Goal: Task Accomplishment & Management: Manage account settings

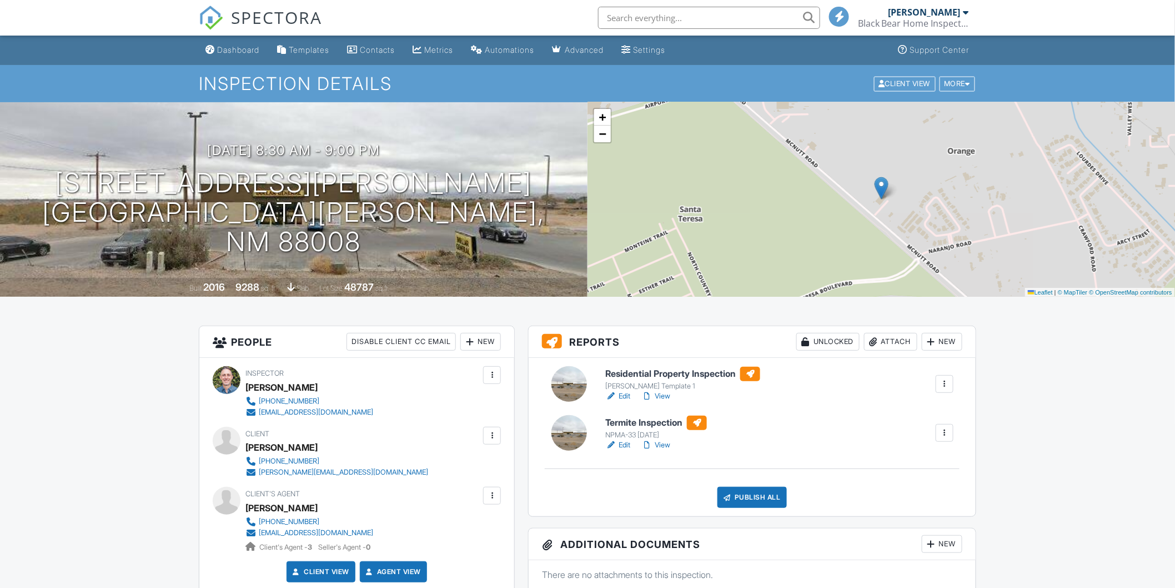
click at [627, 442] on link "Edit" at bounding box center [617, 444] width 25 height 11
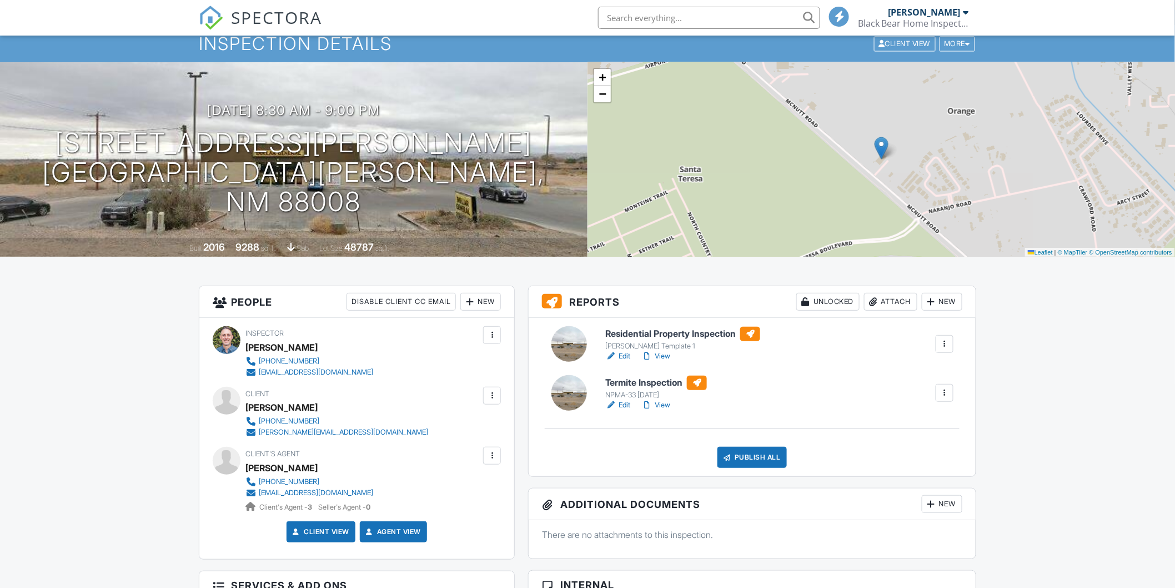
scroll to position [79, 0]
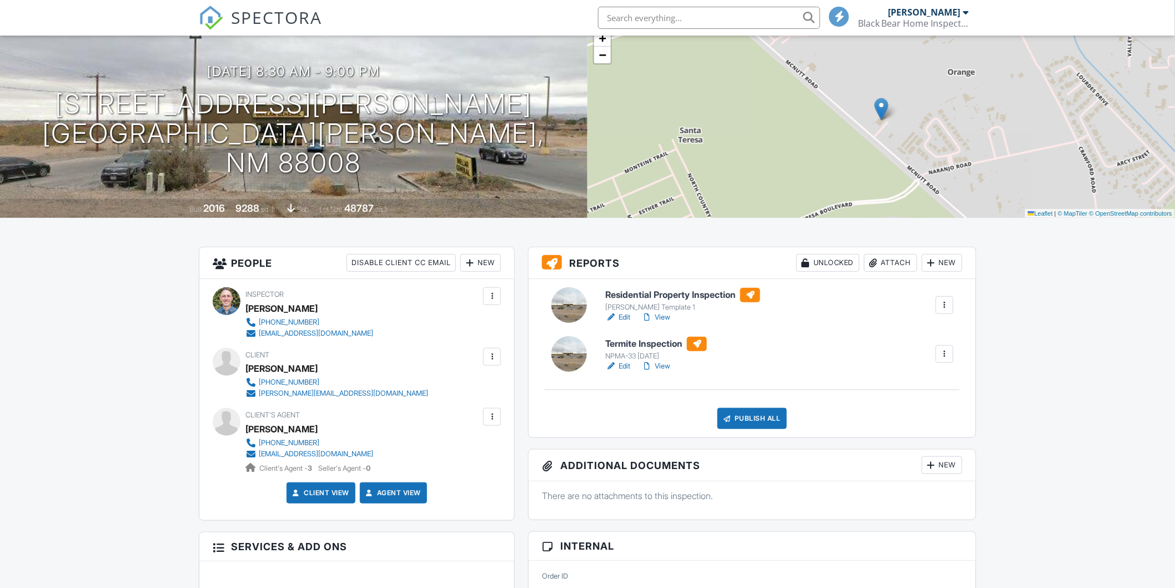
click at [758, 408] on div "Publish All" at bounding box center [752, 418] width 69 height 21
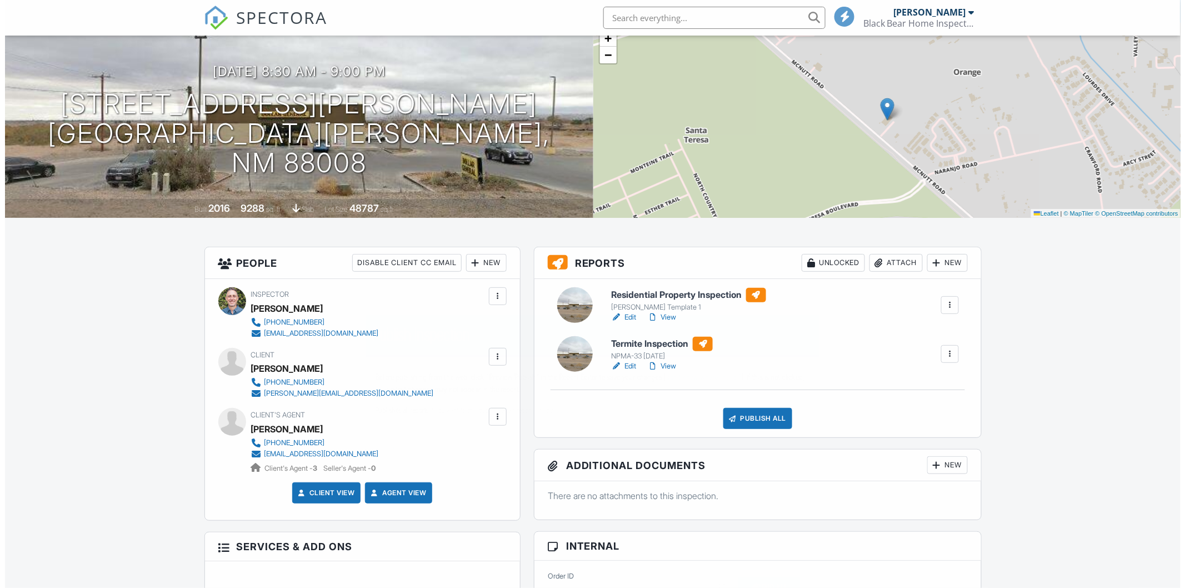
scroll to position [123, 0]
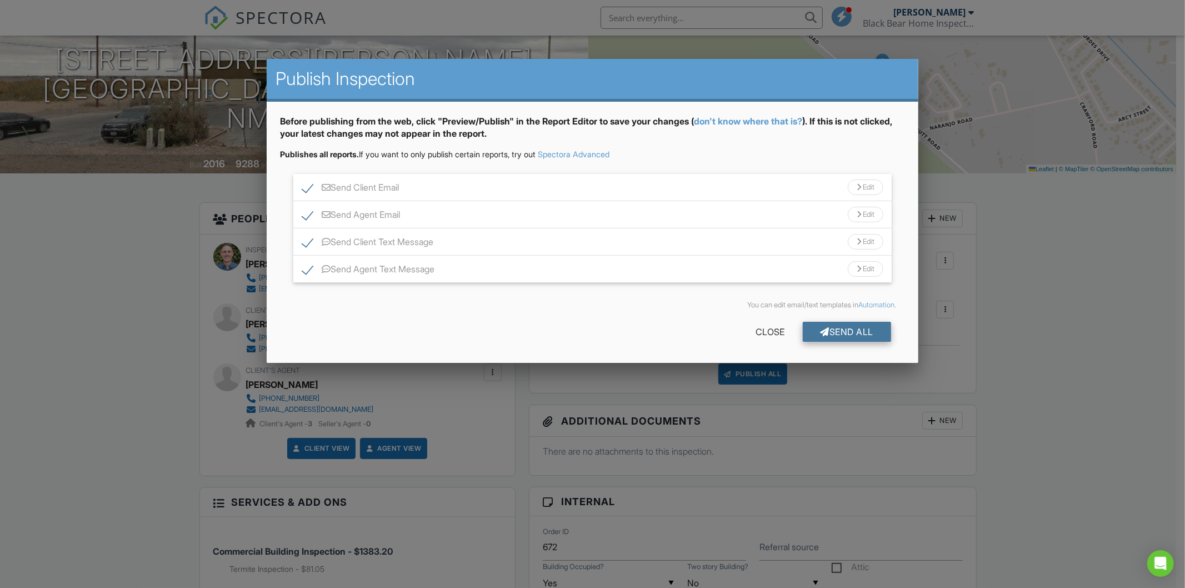
click at [830, 331] on div "Send All" at bounding box center [847, 332] width 89 height 20
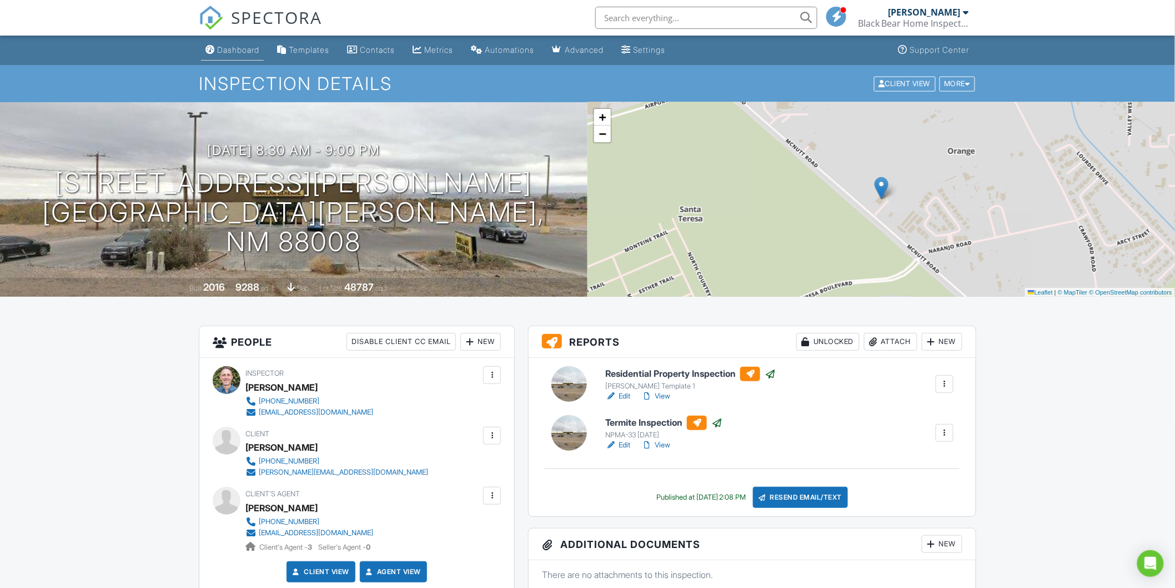
click at [229, 48] on div "Dashboard" at bounding box center [238, 49] width 42 height 9
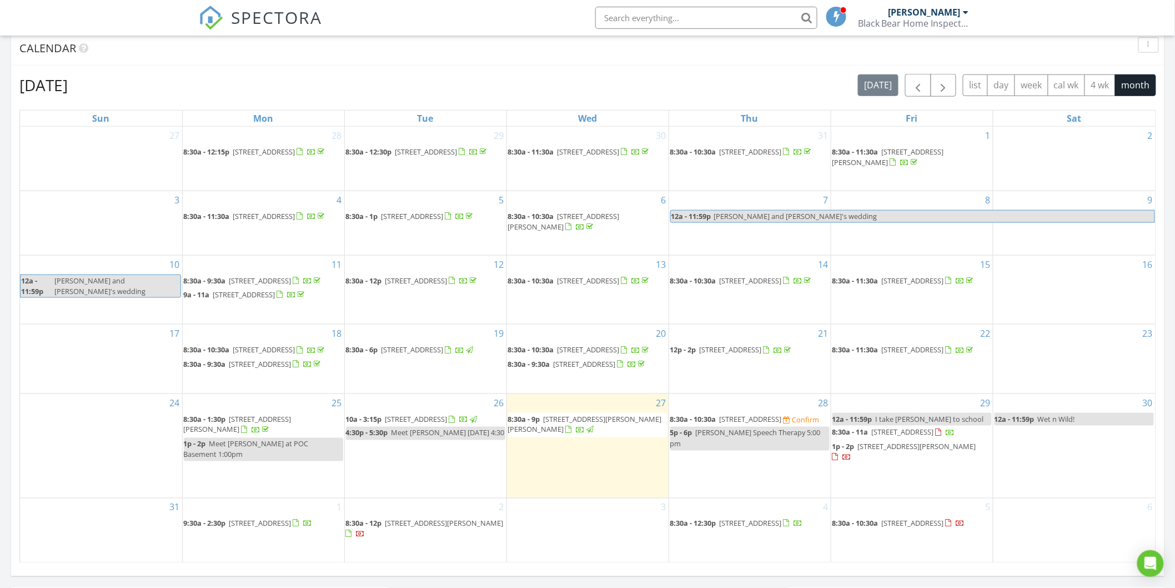
scroll to position [493, 0]
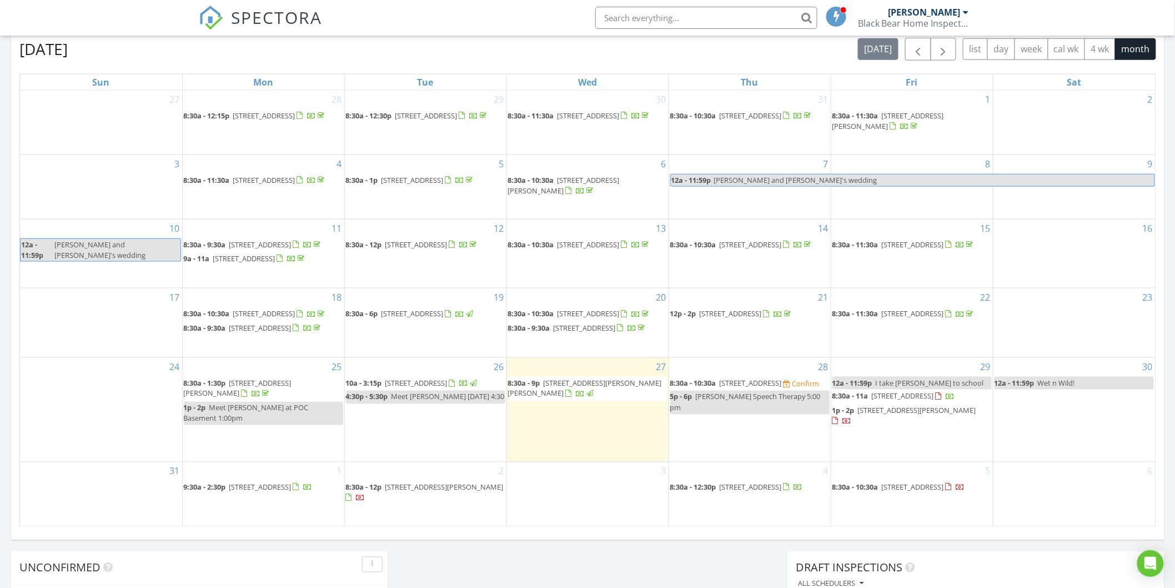
click at [758, 388] on span "2491 Clearview Dr, Las Cruces 88011" at bounding box center [751, 383] width 62 height 10
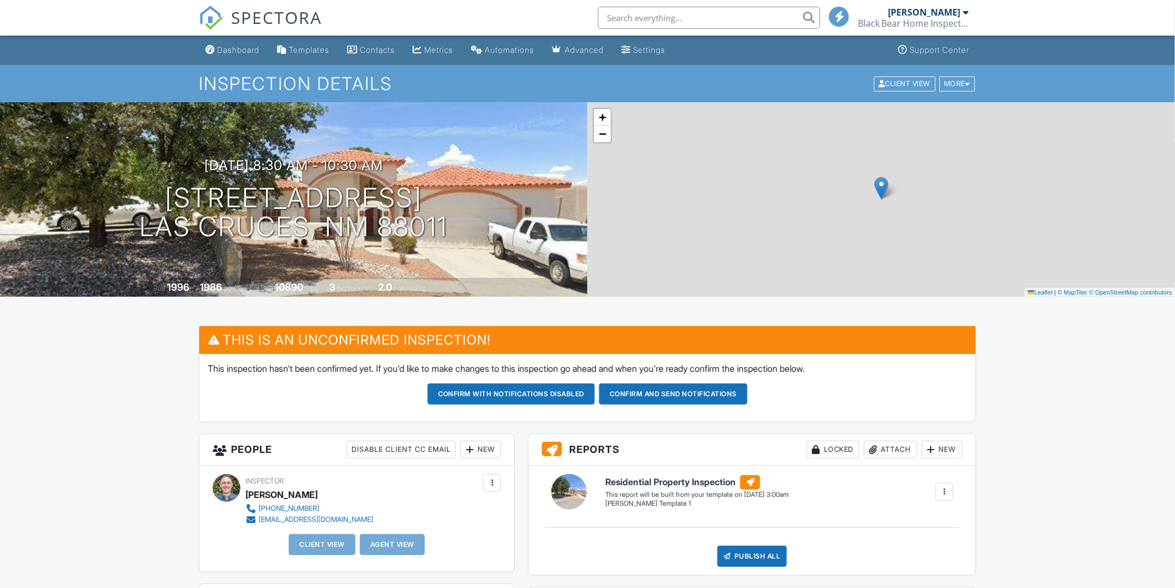
click at [959, 77] on div "More" at bounding box center [958, 83] width 36 height 15
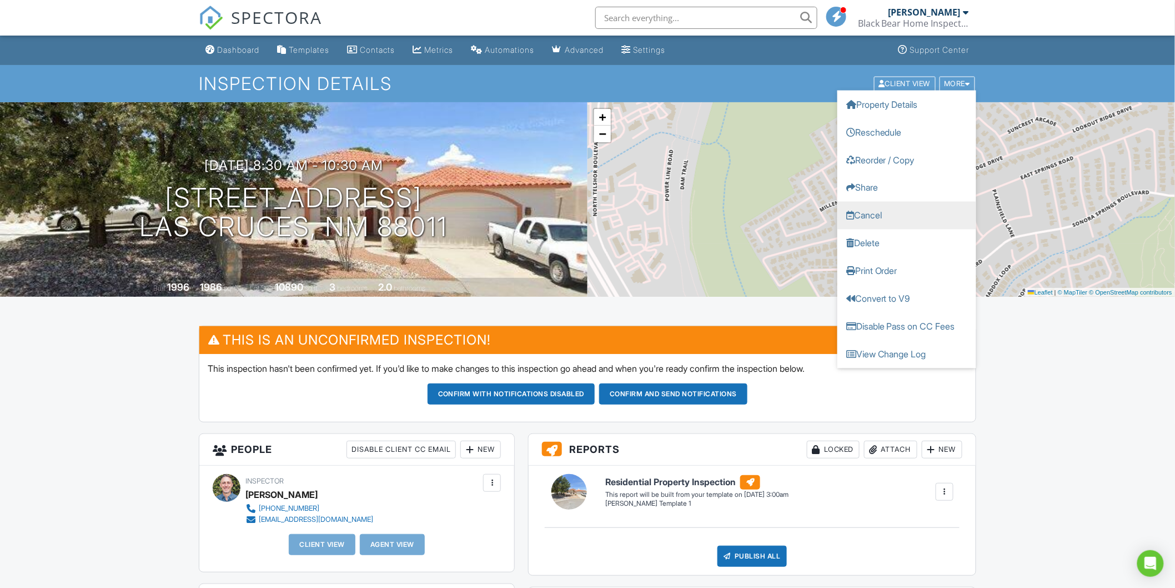
click at [858, 210] on link "Cancel" at bounding box center [907, 215] width 139 height 28
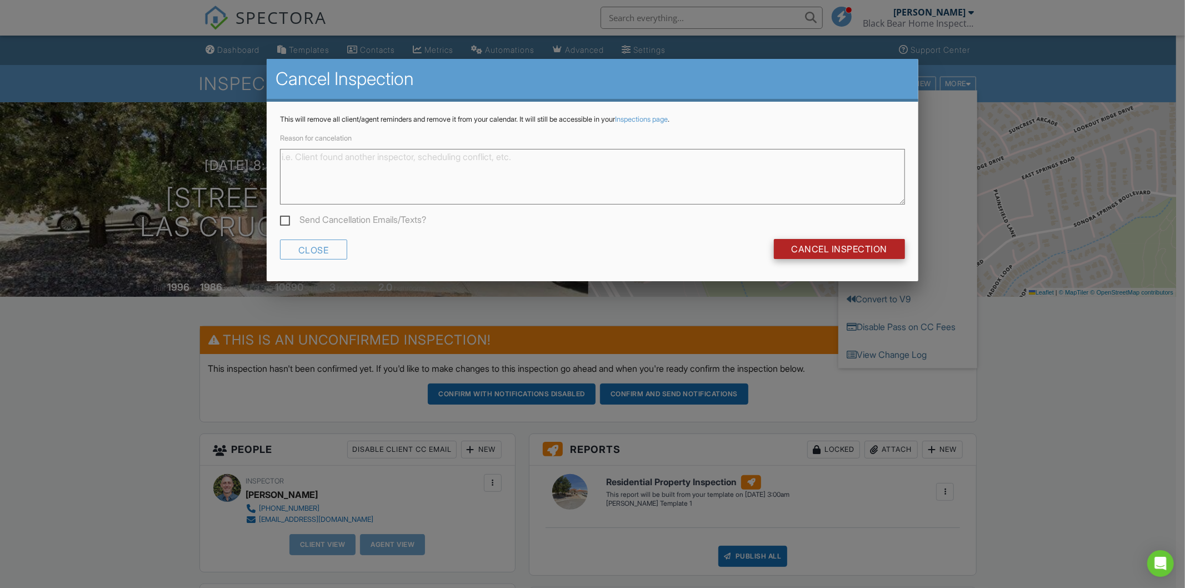
click at [851, 252] on input "Cancel Inspection" at bounding box center [840, 249] width 132 height 20
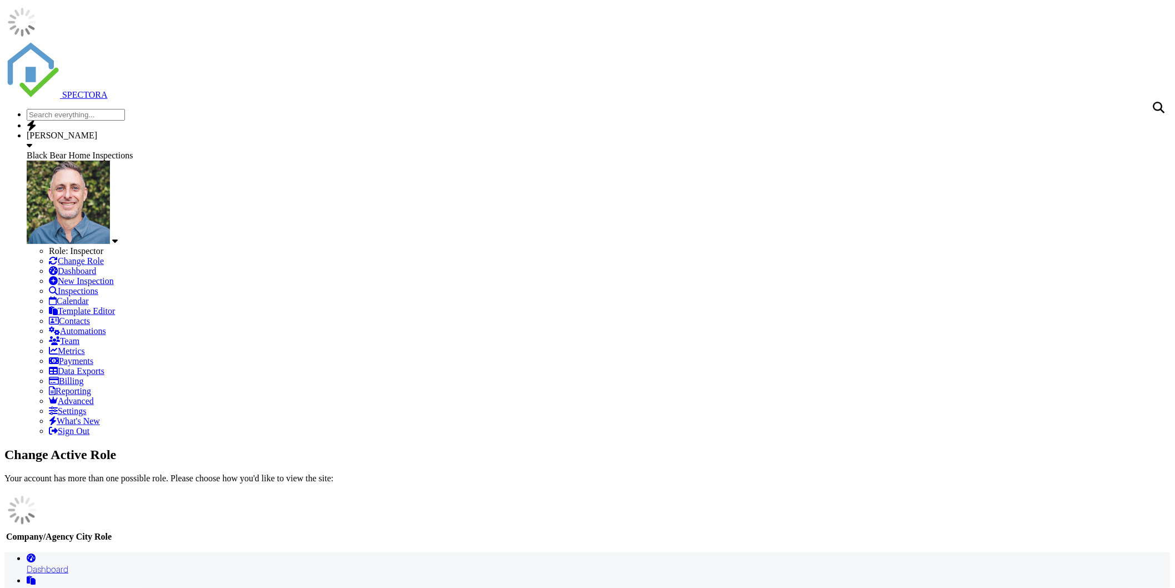
click at [231, 563] on div "Dashboard" at bounding box center [599, 568] width 1144 height 11
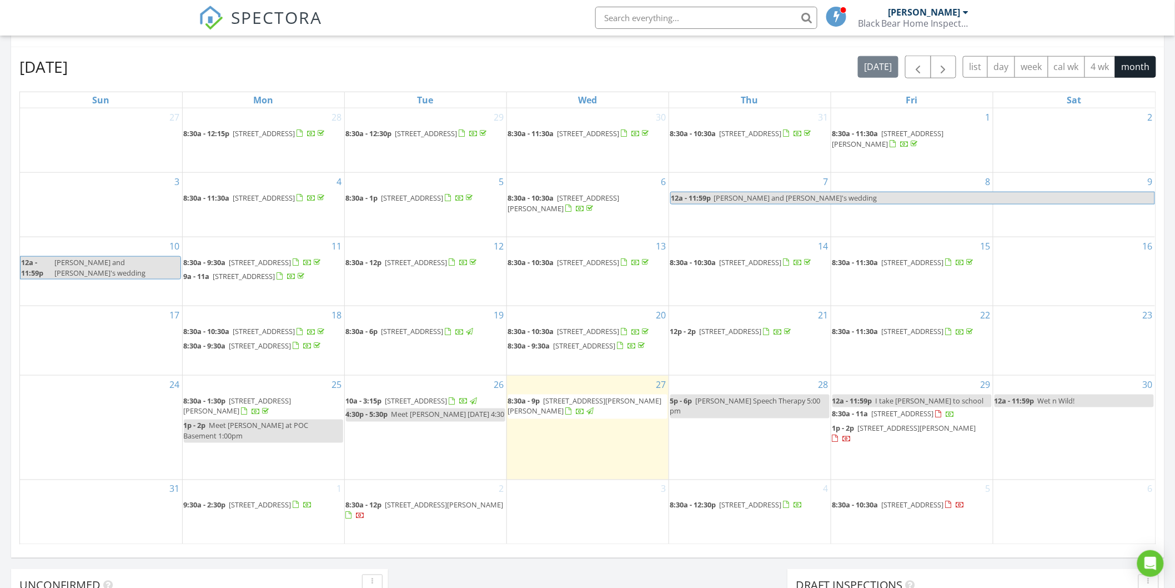
scroll to position [493, 0]
